Goal: Task Accomplishment & Management: Use online tool/utility

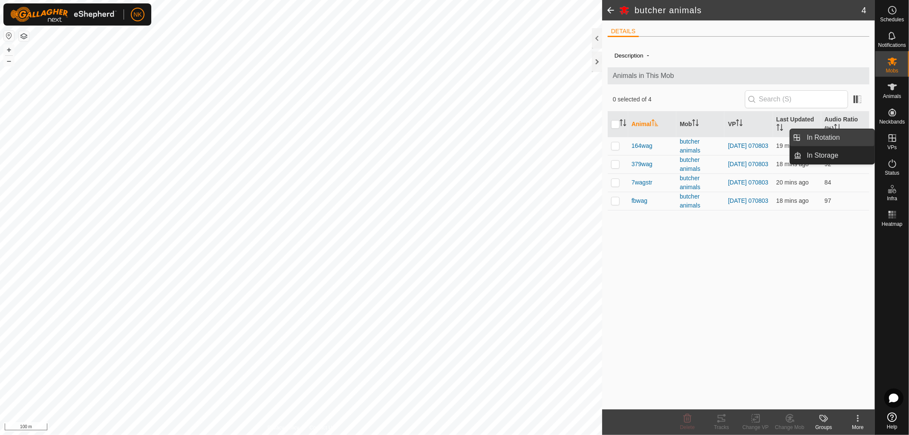
click at [824, 139] on link "In Rotation" at bounding box center [838, 137] width 73 height 17
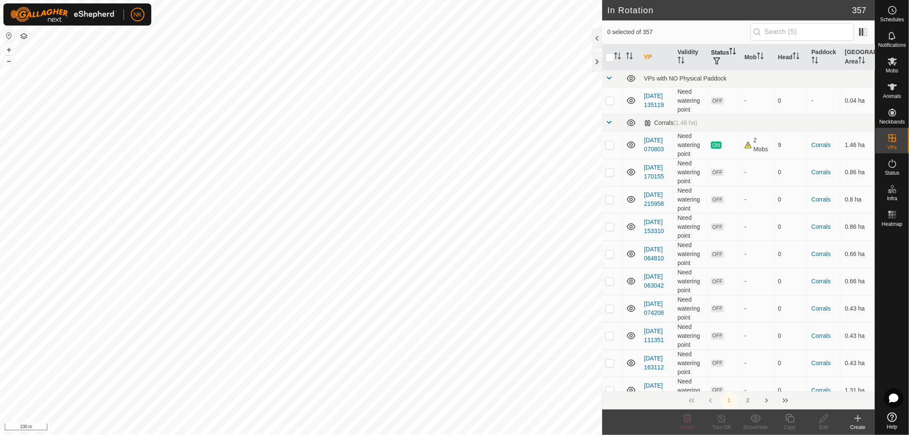
click at [716, 52] on th "Status" at bounding box center [725, 57] width 34 height 26
click at [716, 58] on button "button" at bounding box center [717, 61] width 12 height 9
click at [723, 104] on input "ON" at bounding box center [725, 106] width 9 height 9
click at [725, 107] on input "ON" at bounding box center [725, 106] width 9 height 9
click at [723, 106] on input "ON" at bounding box center [725, 106] width 9 height 9
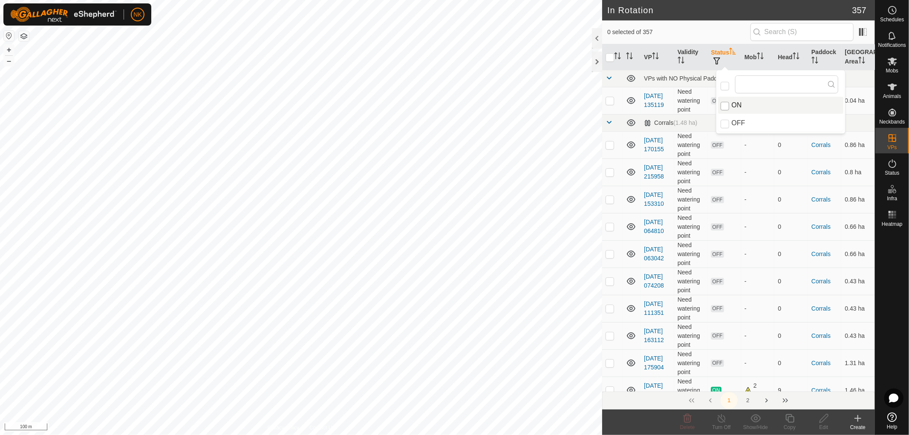
checkbox input "true"
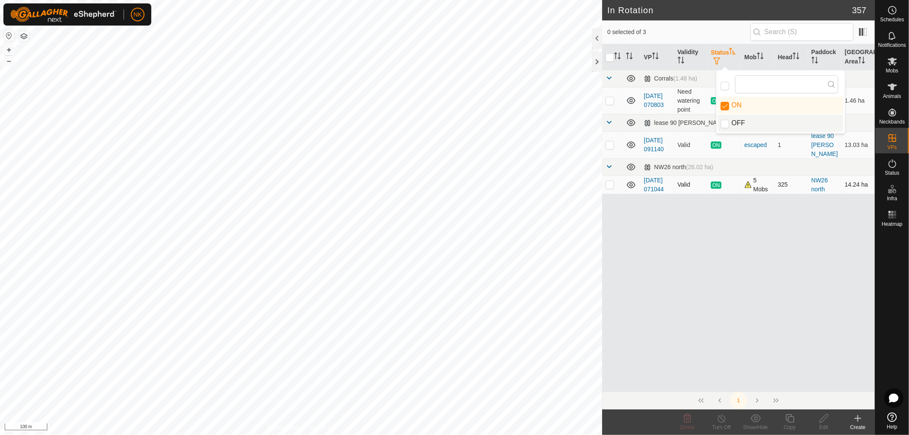
click at [608, 188] on p-checkbox at bounding box center [610, 184] width 9 height 7
checkbox input "true"
click at [789, 421] on icon at bounding box center [790, 418] width 11 height 10
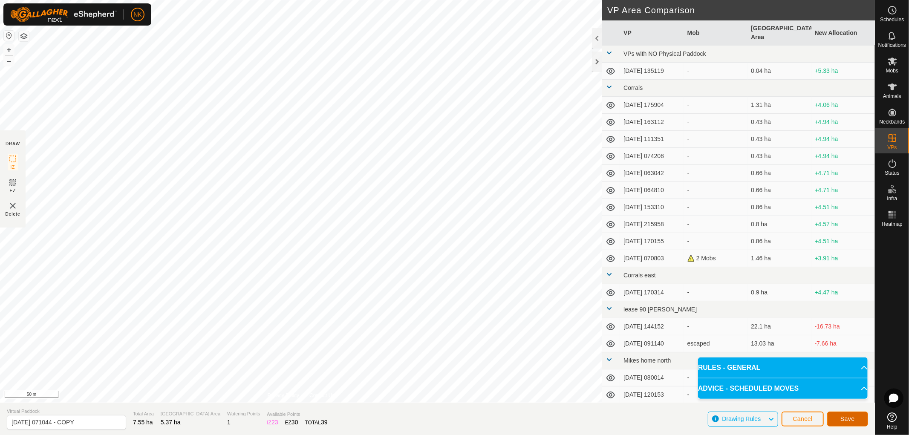
click at [854, 421] on span "Save" at bounding box center [848, 419] width 14 height 7
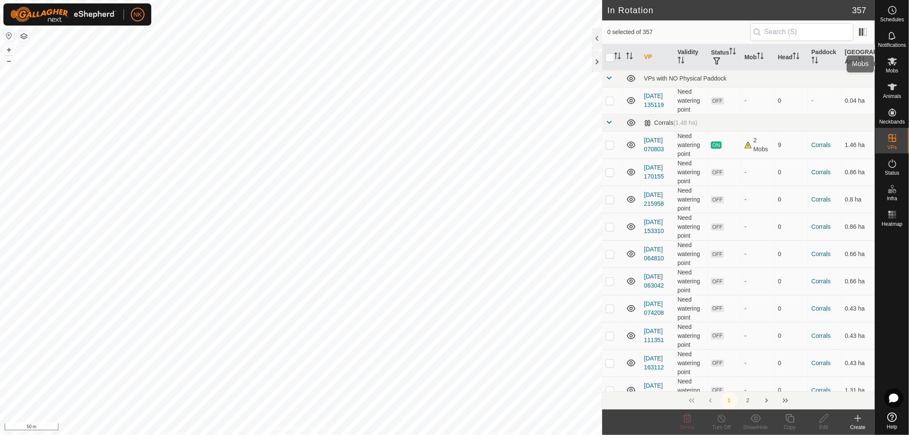
click at [890, 69] on span "Mobs" at bounding box center [892, 70] width 12 height 5
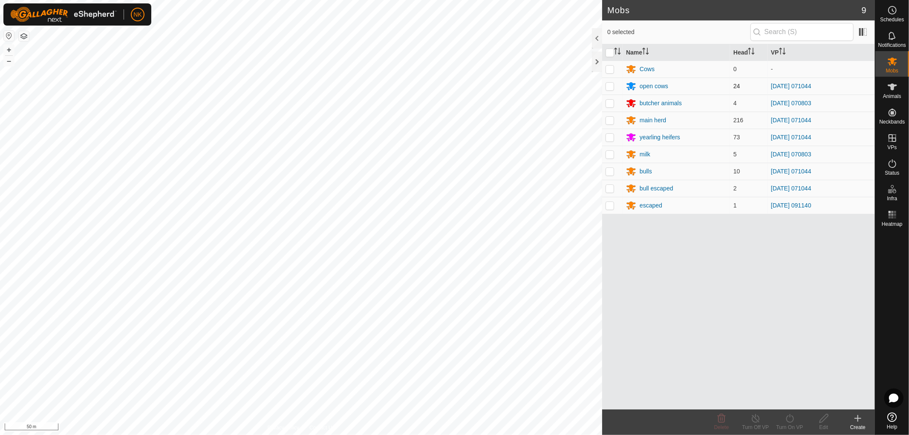
click at [611, 87] on p-checkbox at bounding box center [610, 86] width 9 height 7
checkbox input "true"
click at [608, 120] on p-checkbox at bounding box center [610, 120] width 9 height 7
checkbox input "true"
click at [608, 135] on p-checkbox at bounding box center [610, 137] width 9 height 7
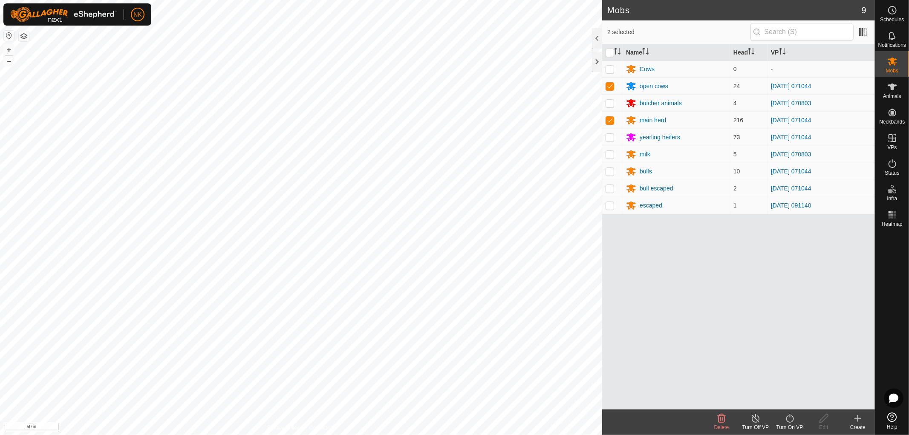
checkbox input "true"
click at [608, 153] on p-checkbox at bounding box center [610, 154] width 9 height 7
click at [611, 155] on p-checkbox at bounding box center [610, 154] width 9 height 7
checkbox input "false"
click at [609, 169] on p-checkbox at bounding box center [610, 171] width 9 height 7
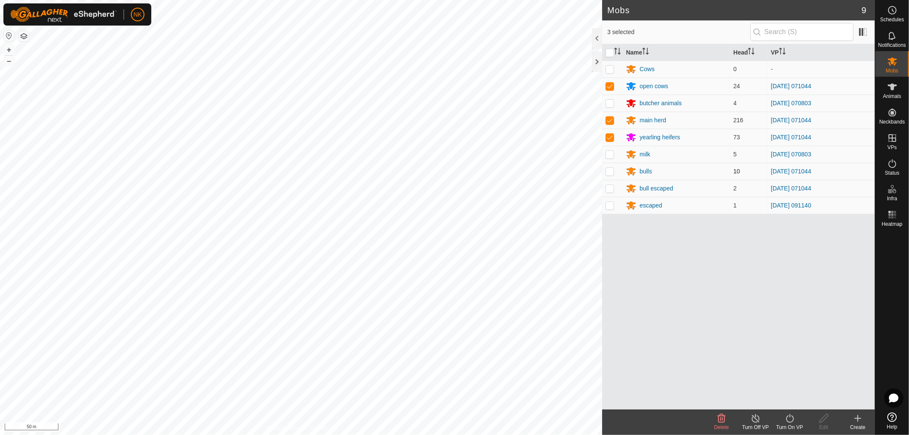
checkbox input "true"
click at [610, 189] on p-checkbox at bounding box center [610, 188] width 9 height 7
checkbox input "true"
click at [789, 419] on icon at bounding box center [790, 418] width 11 height 10
click at [794, 400] on link "Now" at bounding box center [815, 399] width 84 height 17
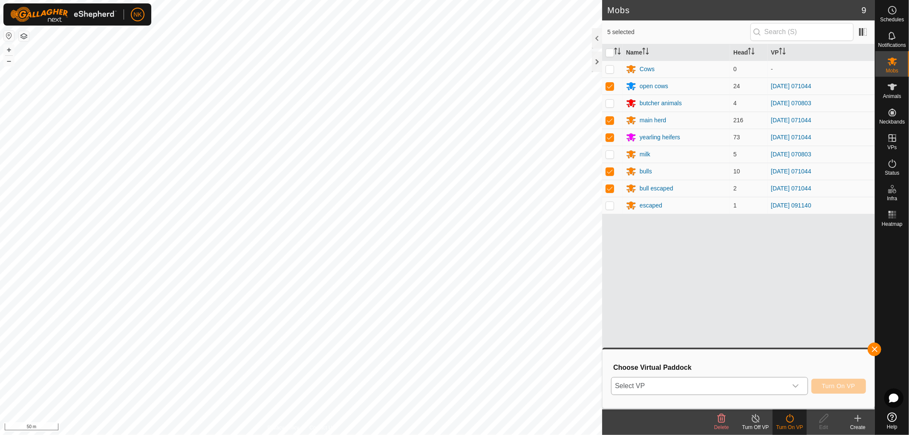
click at [682, 381] on span "Select VP" at bounding box center [700, 386] width 176 height 17
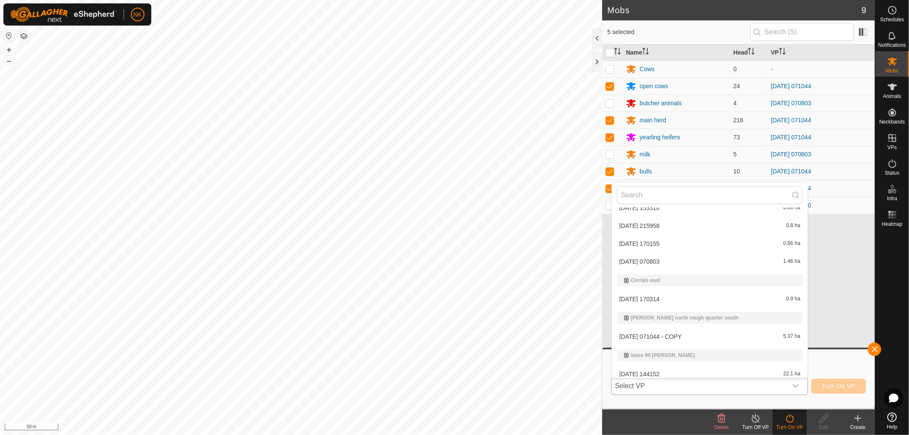
scroll to position [189, 0]
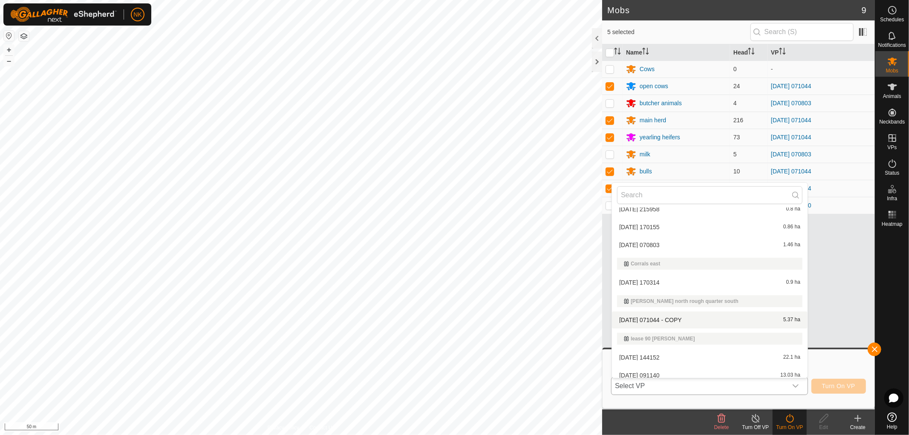
click at [649, 318] on li "2025-08-13 071044 - COPY 5.37 ha" at bounding box center [710, 320] width 196 height 17
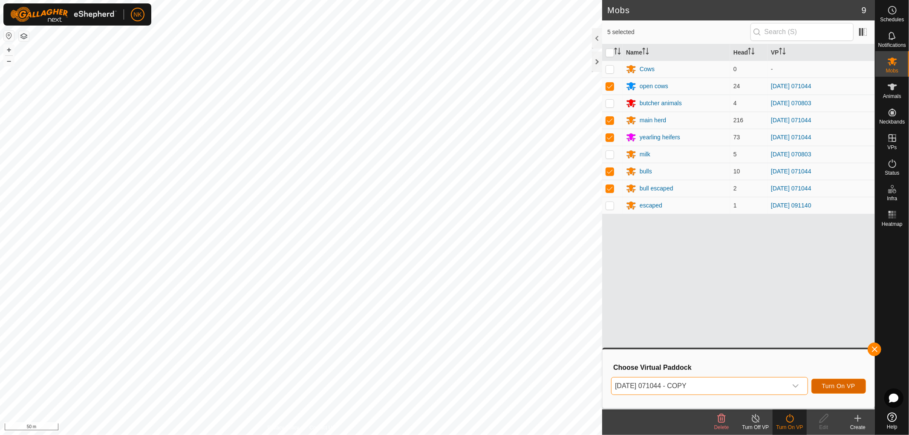
click at [830, 381] on button "Turn On VP" at bounding box center [839, 386] width 55 height 15
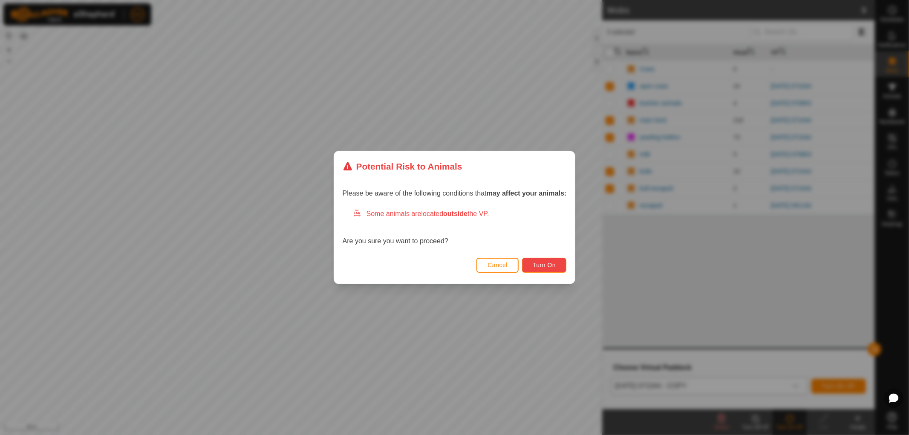
click at [543, 259] on button "Turn On" at bounding box center [544, 265] width 44 height 15
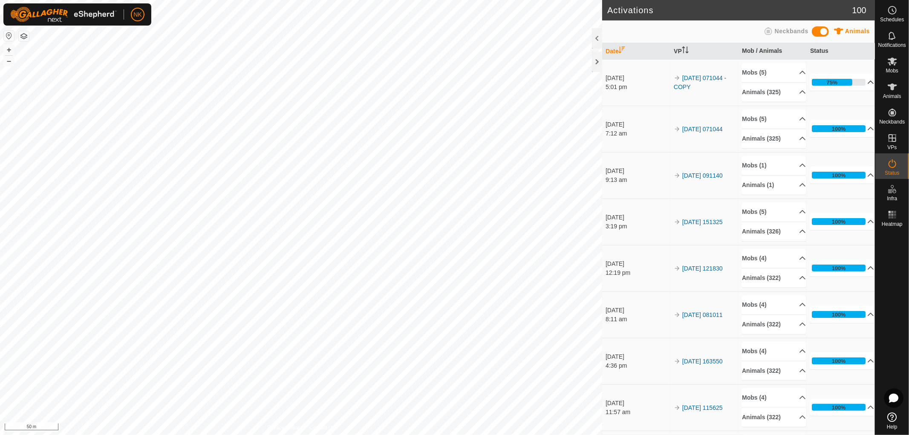
click at [819, 82] on div "75%" at bounding box center [832, 82] width 40 height 7
